Goal: Transaction & Acquisition: Purchase product/service

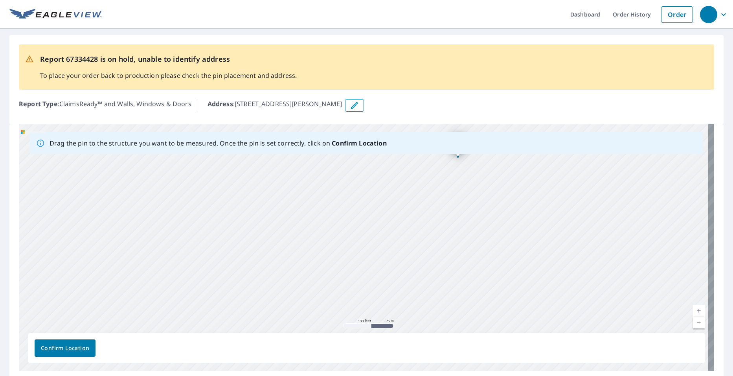
drag, startPoint x: 483, startPoint y: 263, endPoint x: 474, endPoint y: 201, distance: 62.7
click at [474, 201] on div "[STREET_ADDRESS][PERSON_NAME]" at bounding box center [366, 247] width 695 height 246
drag, startPoint x: 440, startPoint y: 224, endPoint x: 468, endPoint y: 315, distance: 94.7
click at [468, 315] on div "[STREET_ADDRESS][PERSON_NAME]" at bounding box center [366, 247] width 695 height 246
drag, startPoint x: 414, startPoint y: 163, endPoint x: 418, endPoint y: 262, distance: 99.5
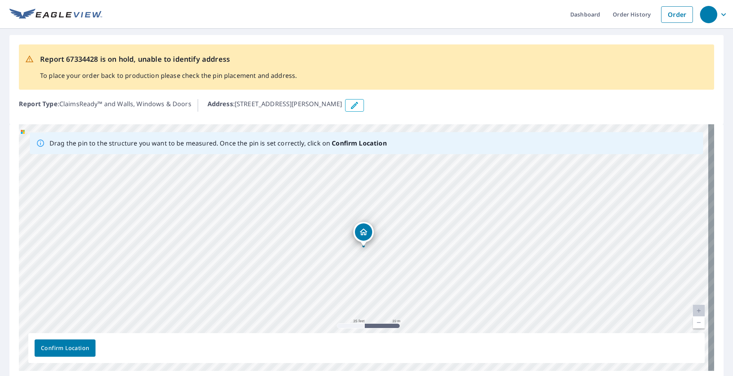
click at [58, 348] on span "Confirm Location" at bounding box center [65, 348] width 48 height 10
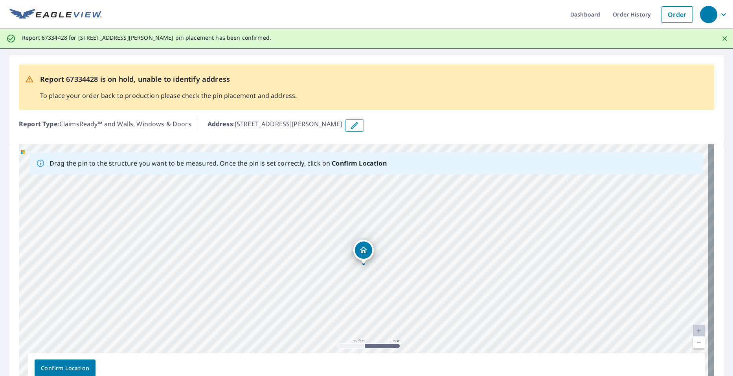
click at [76, 368] on span "Confirm Location" at bounding box center [65, 368] width 48 height 10
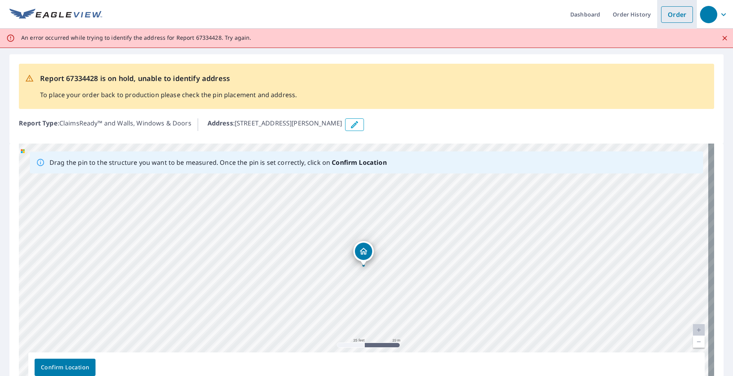
click at [671, 12] on link "Order" at bounding box center [677, 14] width 32 height 17
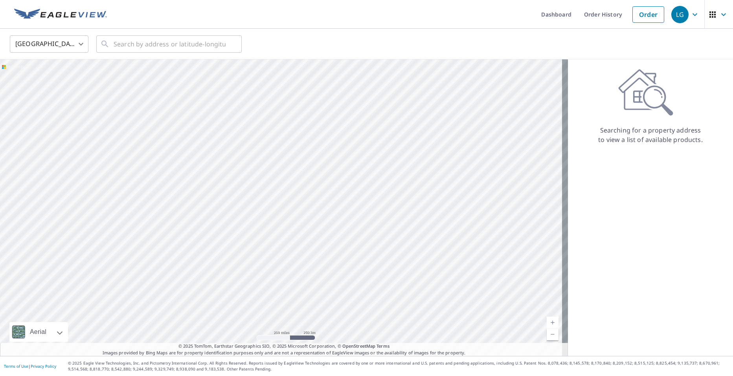
click at [310, 43] on div "United States [GEOGRAPHIC_DATA] ​ ​" at bounding box center [363, 44] width 719 height 18
